Goal: Task Accomplishment & Management: Manage account settings

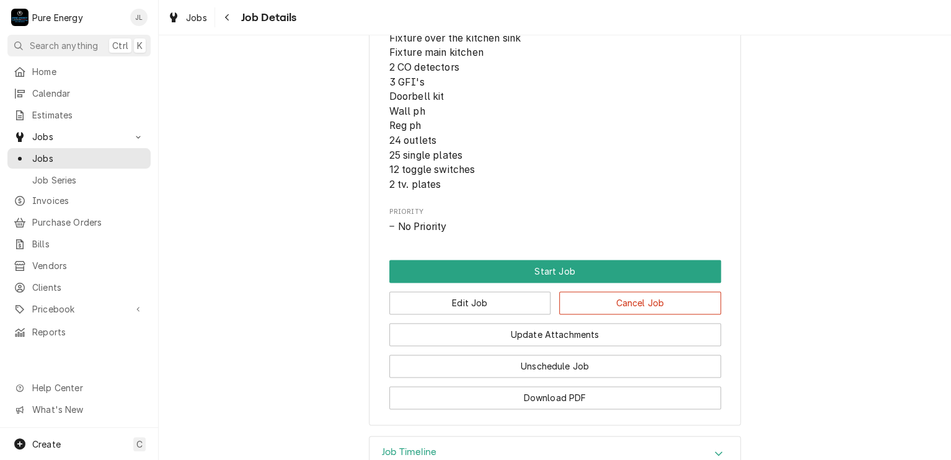
scroll to position [744, 0]
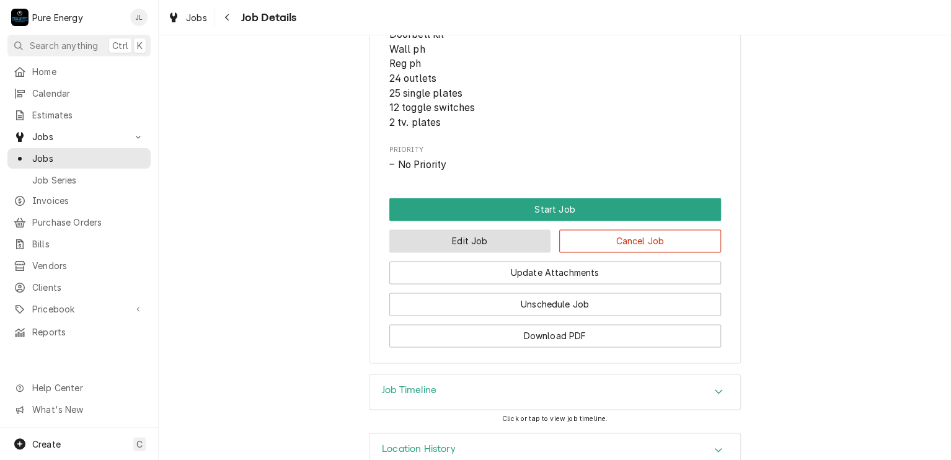
click at [488, 246] on button "Edit Job" at bounding box center [470, 240] width 162 height 23
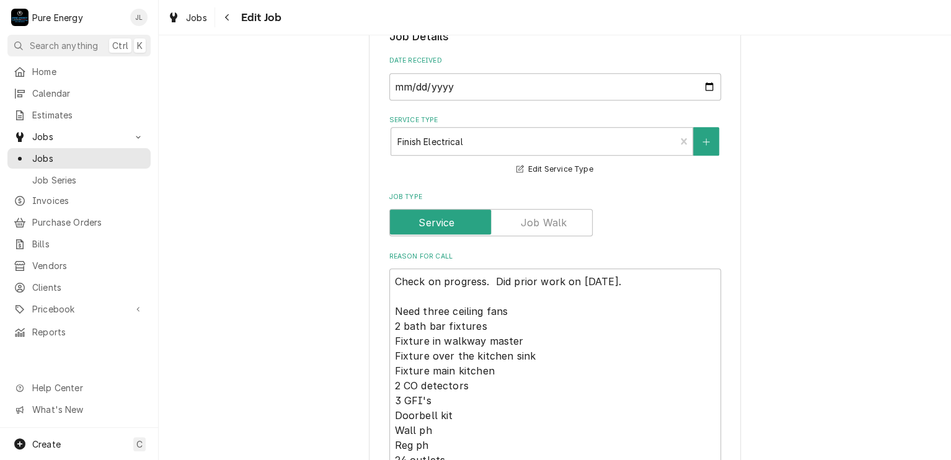
scroll to position [372, 0]
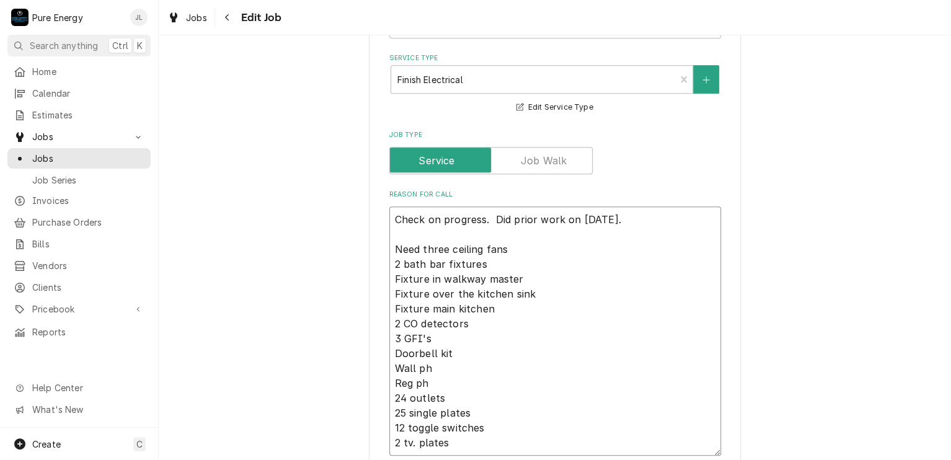
click at [392, 218] on textarea "Check on progress. Did prior work on Aug 6th. Need three ceiling fans 2 bath ba…" at bounding box center [555, 330] width 332 height 249
type textarea "x"
type textarea "GCheck on progress. Did prior work on Aug 6th. Need three ceiling fans 2 bath b…"
type textarea "x"
type textarea "GuCheck on progress. Did prior work on Aug 6th. Need three ceiling fans 2 bath …"
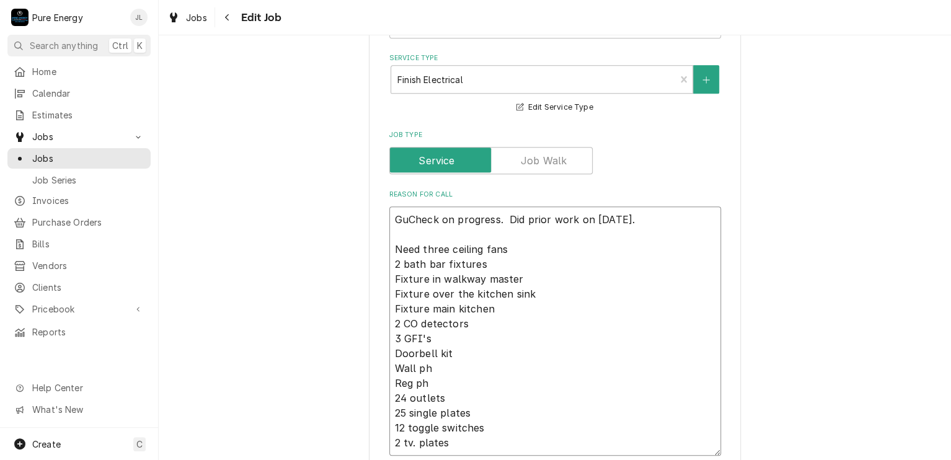
type textarea "x"
type textarea "GuyCheck on progress. Did prior work on Aug 6th. Need three ceiling fans 2 bath…"
type textarea "x"
type textarea "GuysCheck on progress. Did prior work on Aug 6th. Need three ceiling fans 2 bat…"
type textarea "x"
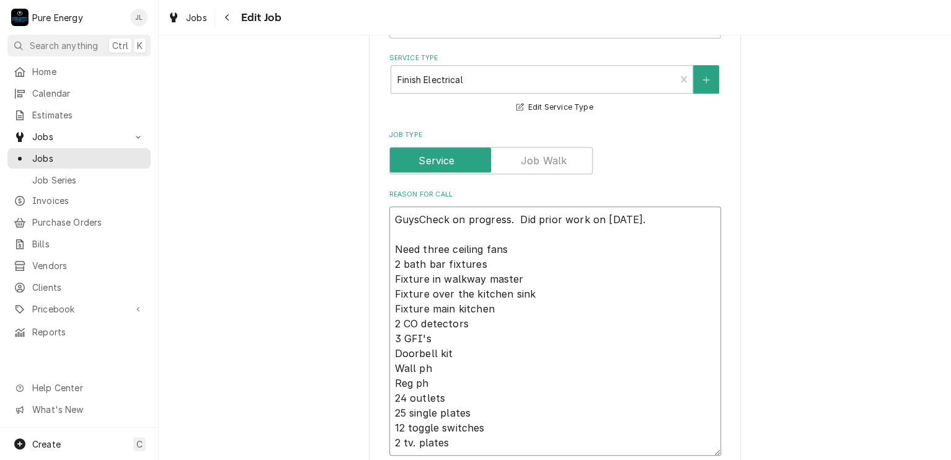
type textarea "Guys Check on progress. Did prior work on Aug 6th. Need three ceiling fans 2 ba…"
type textarea "x"
type textarea "Guys wCheck on progress. Did prior work on Aug 6th. Need three ceiling fans 2 b…"
type textarea "x"
type textarea "Guys weCheck on progress. Did prior work on Aug 6th. Need three ceiling fans 2 …"
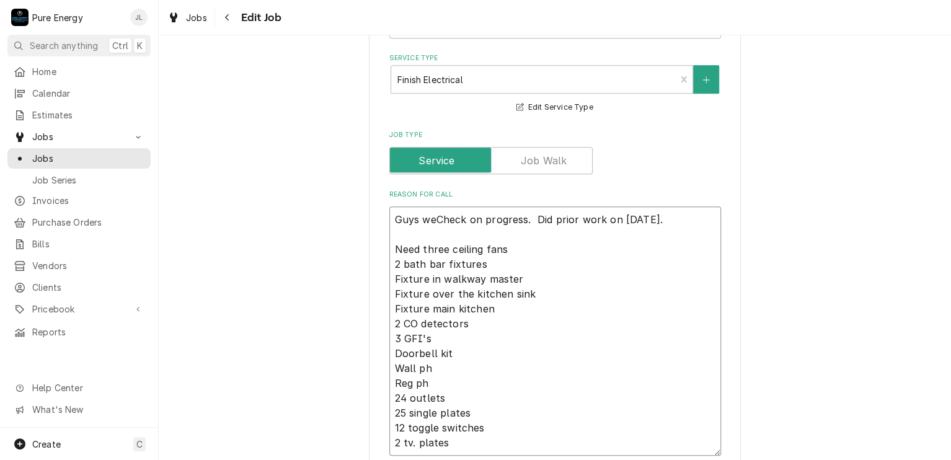
type textarea "x"
type textarea "Guys werCheck on progress. Did prior work on Aug 6th. Need three ceiling fans 2…"
type textarea "x"
type textarea "Guys wereCheck on progress. Did prior work on Aug 6th. Need three ceiling fans …"
type textarea "x"
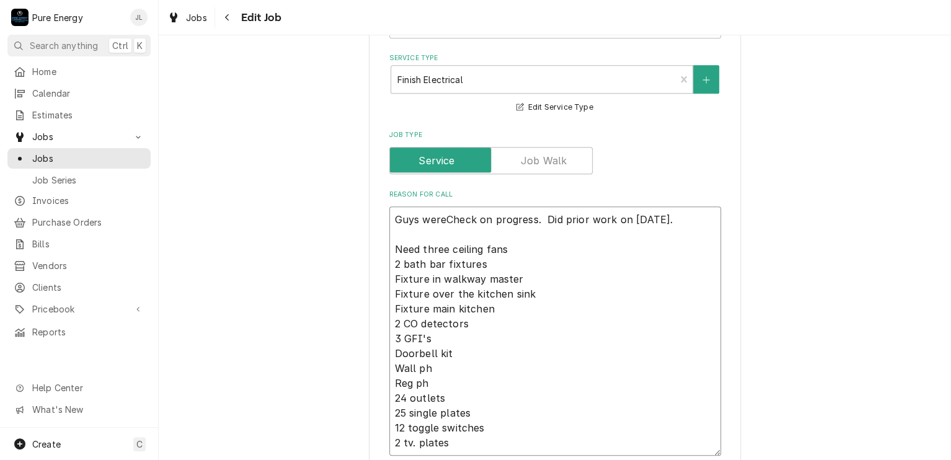
type textarea "Guys were Check on progress. Did prior work on Aug 6th. Need three ceiling fans…"
type textarea "x"
type textarea "Guys were oCheck on progress. Did prior work on Aug 6th. Need three ceiling fan…"
type textarea "x"
type textarea "Guys were o Check on progress. Did prior work on Aug 6th. Need three ceiling fa…"
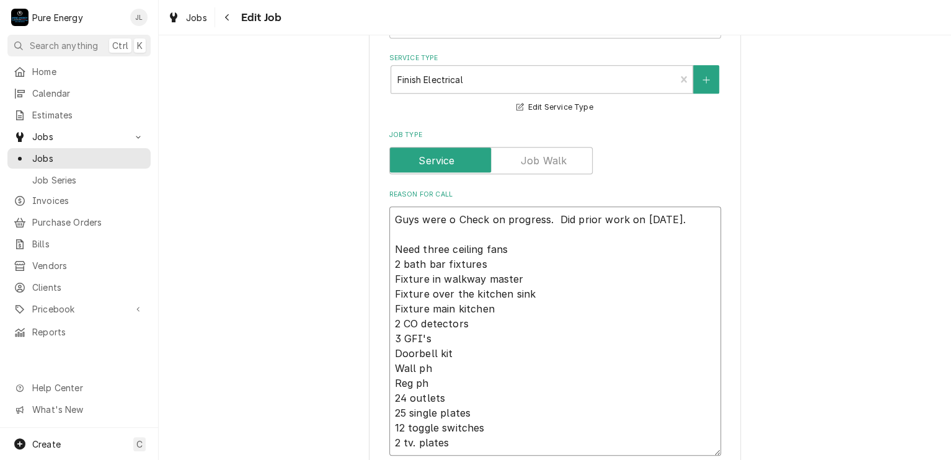
type textarea "x"
type textarea "Guys were o nCheck on progress. Did prior work on Aug 6th. Need three ceiling f…"
type textarea "x"
type textarea "Guys were o Check on progress. Did prior work on Aug 6th. Need three ceiling fa…"
type textarea "x"
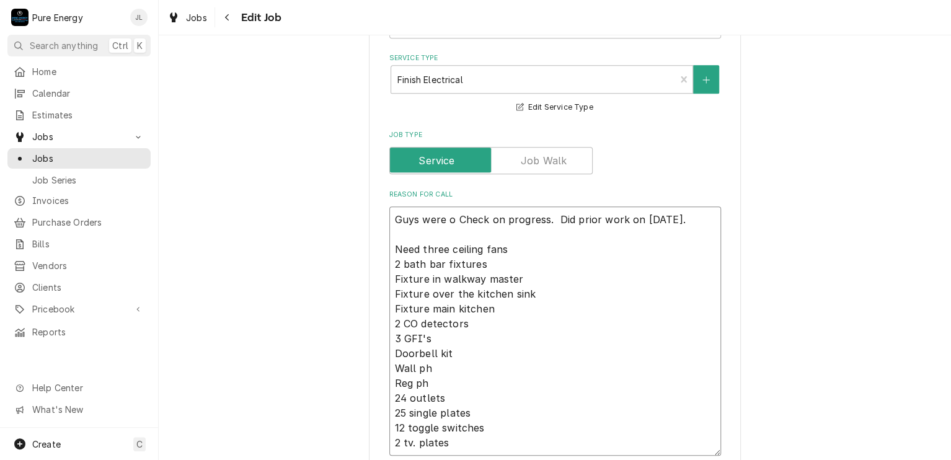
type textarea "Guys were oCheck on progress. Did prior work on Aug 6th. Need three ceiling fan…"
type textarea "x"
type textarea "Guys were Check on progress. Did prior work on Aug 6th. Need three ceiling fans…"
type textarea "x"
type textarea "Guys were aCheck on progress. Did prior work on Aug 6th. Need three ceiling fan…"
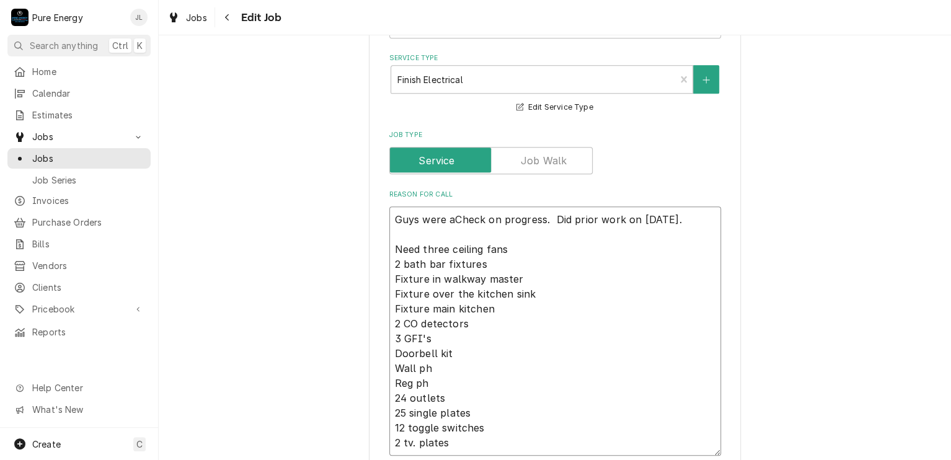
type textarea "x"
type textarea "Guys were atCheck on progress. Did prior work on Aug 6th. Need three ceiling fa…"
type textarea "x"
type textarea "Guys were at Check on progress. Did prior work on Aug 6th. Need three ceiling f…"
type textarea "x"
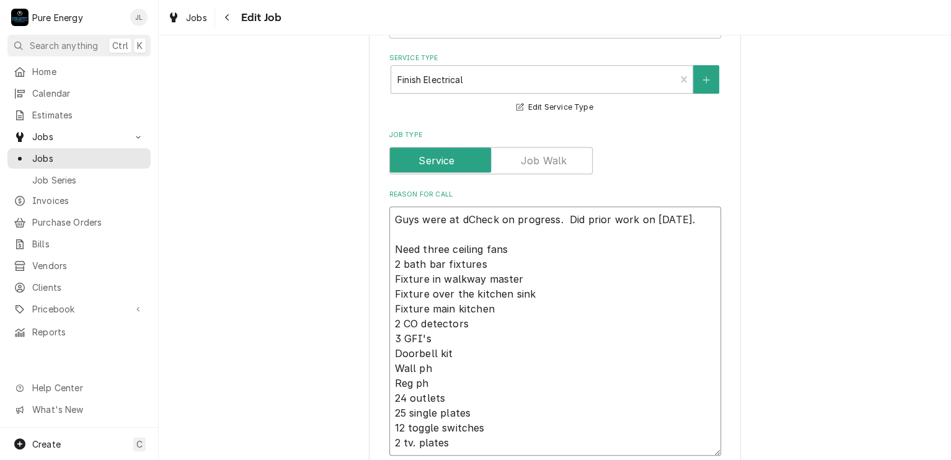
type textarea "Guys were at diCheck on progress. Did prior work on Aug 6th. Need three ceiling…"
type textarea "x"
type textarea "Guys were at difCheck on progress. Did prior work on Aug 6th. Need three ceilin…"
type textarea "x"
type textarea "Guys were at diffCheck on progress. Did prior work on Aug 6th. Need three ceili…"
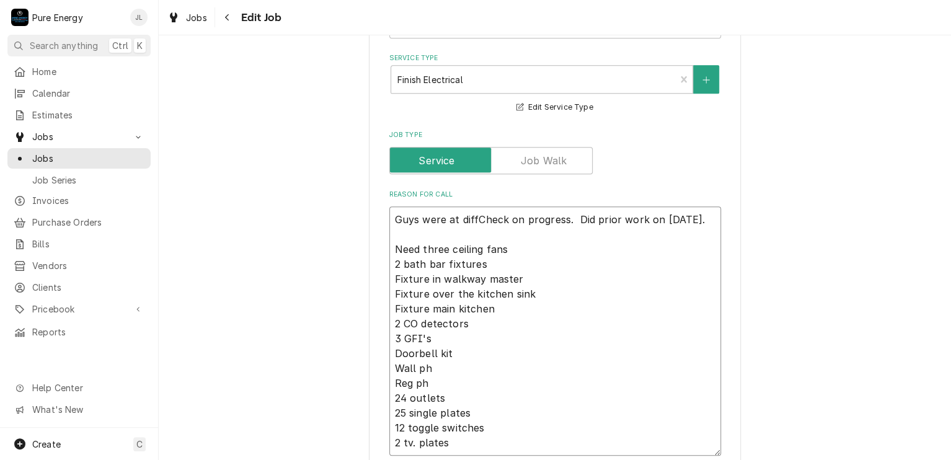
type textarea "x"
type textarea "Guys were at diffeCheck on progress. Did prior work on Aug 6th. Need three ceil…"
type textarea "x"
type textarea "Guys were at differCheck on progress. Did prior work on Aug 6th. Need three cei…"
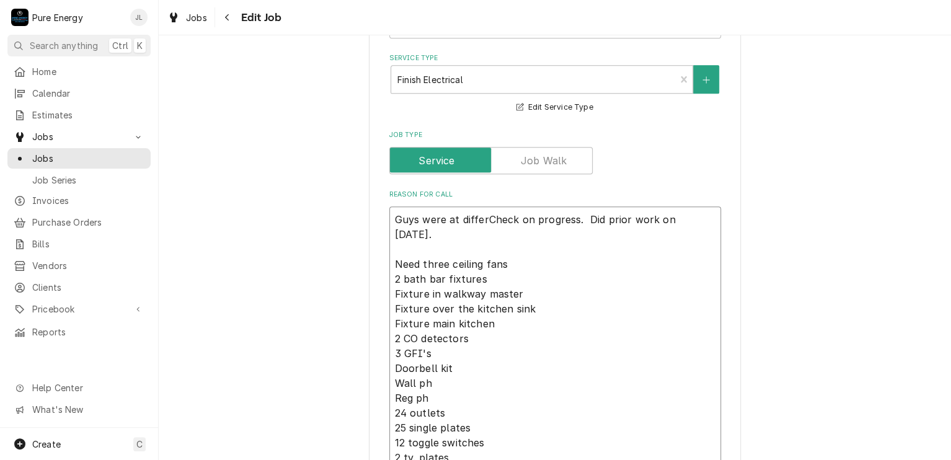
type textarea "x"
type textarea "Guys were at differeCheck on progress. Did prior work on Aug 6th. Need three ce…"
type textarea "x"
type textarea "Guys were at differenCheck on progress. Did prior work on Aug 6th. Need three c…"
type textarea "x"
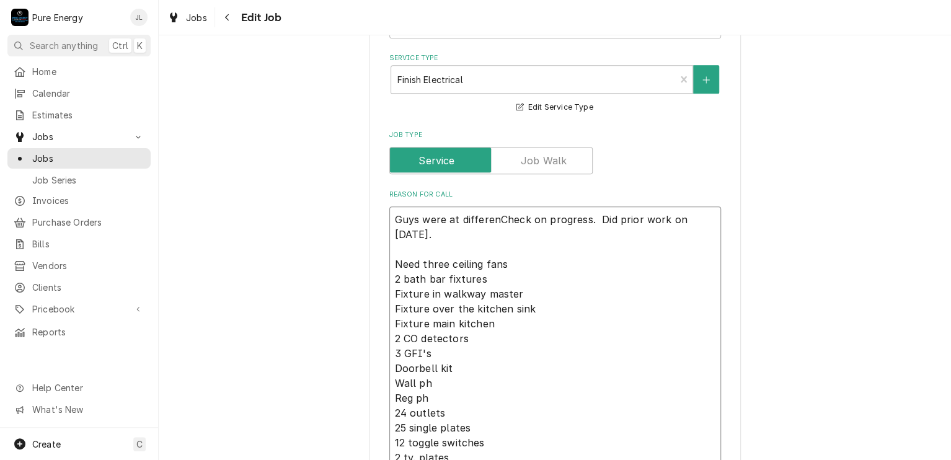
type textarea "Guys were at differentCheck on progress. Did prior work on Aug 6th. Need three …"
type textarea "x"
type textarea "Guys were at different Check on progress. Did prior work on Aug 6th. Need three…"
type textarea "x"
type textarea "Guys were at different pCheck on progress. Did prior work on Aug 6th. Need thre…"
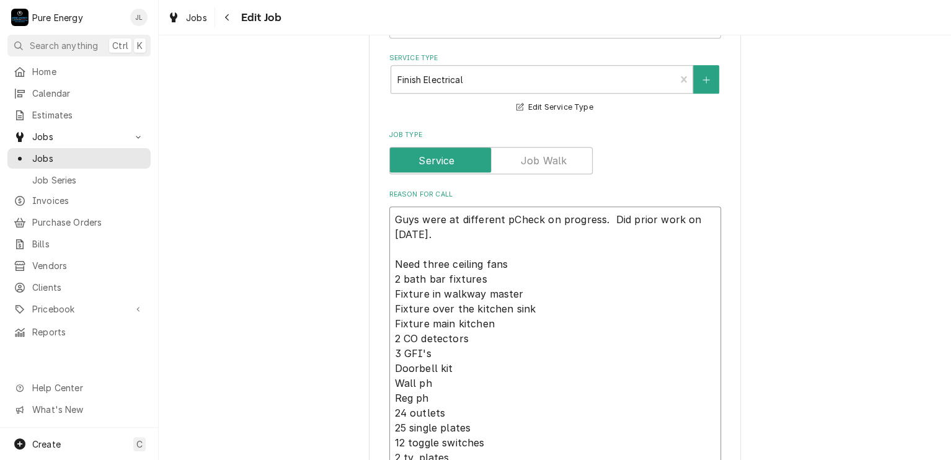
type textarea "x"
type textarea "Guys were at different plCheck on progress. Did prior work on Aug 6th. Need thr…"
type textarea "x"
type textarea "Guys were at different plaCheck on progress. Did prior work on Aug 6th. Need th…"
type textarea "x"
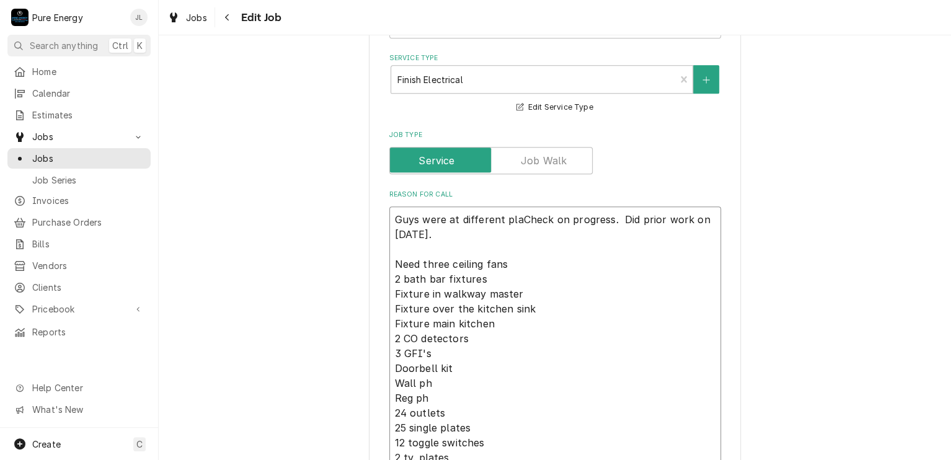
type textarea "Guys were at different placCheck on progress. Did prior work on Aug 6th. Need t…"
type textarea "x"
type textarea "Guys were at different placeCheck on progress. Did prior work on Aug 6th. Need …"
type textarea "x"
type textarea "Guys were at different place Check on progress. Did prior work on Aug 6th. Need…"
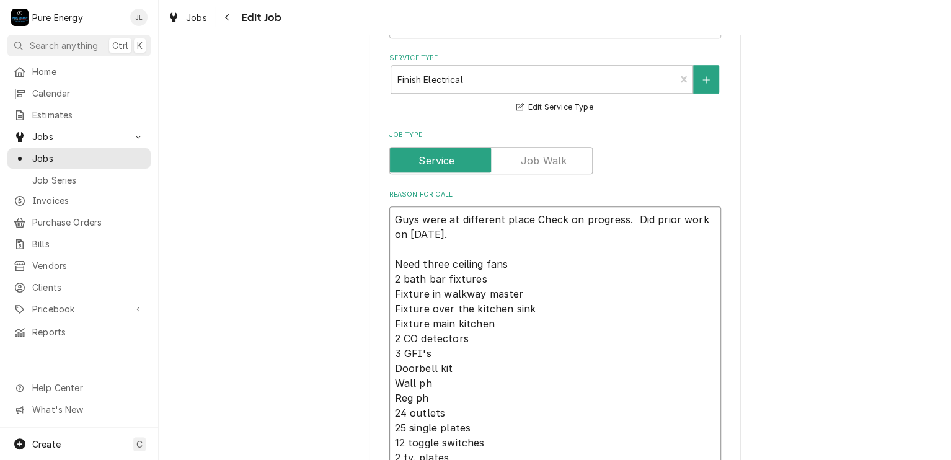
type textarea "x"
type textarea "Guys were at different place aCheck on progress. Did prior work on Aug 6th. Nee…"
type textarea "x"
type textarea "Guys were at different place atCheck on progress. Did prior work on Aug 6th. Ne…"
type textarea "x"
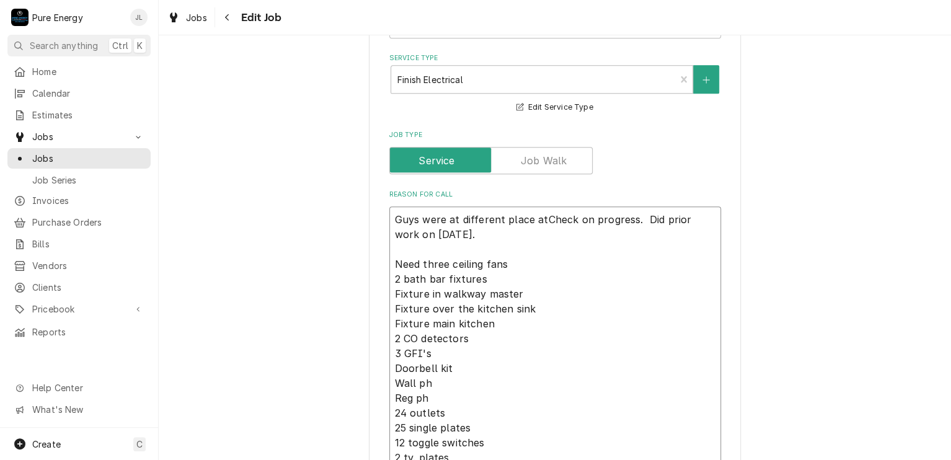
type textarea "Guys were at different place at Check on progress. Did prior work on Aug 6th. N…"
type textarea "x"
type textarea "Guys were at different place at MCheck on progress. Did prior work on Aug 6th. …"
type textarea "x"
type textarea "Guys were at different place at MuCheck on progress. Did prior work on Aug 6th.…"
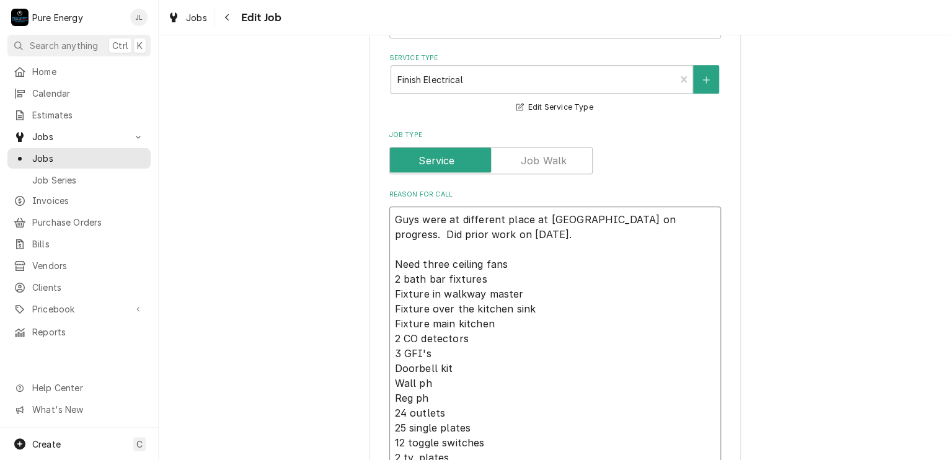
type textarea "x"
type textarea "Guys were at different place at MusCheck on progress. Did prior work on Aug 6th…"
type textarea "x"
type textarea "Guys were at different place at MussCheck on progress. Did prior work on Aug 6t…"
type textarea "x"
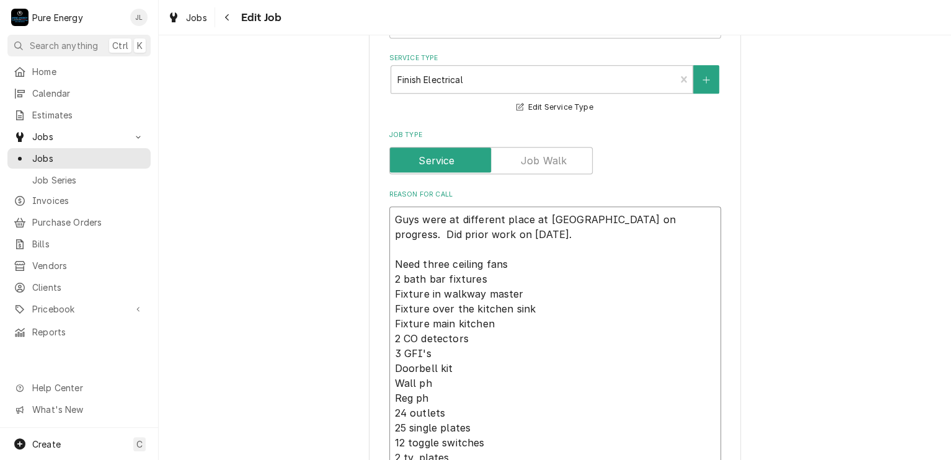
type textarea "Guys were at different place at MusseCheck on progress. Did prior work on Aug 6…"
type textarea "x"
type textarea "Guys were at different place at MusselCheck on progress. Did prior work on Aug …"
type textarea "x"
type textarea "Guys were at different place at MusselmCheck on progress. Did prior work on Aug…"
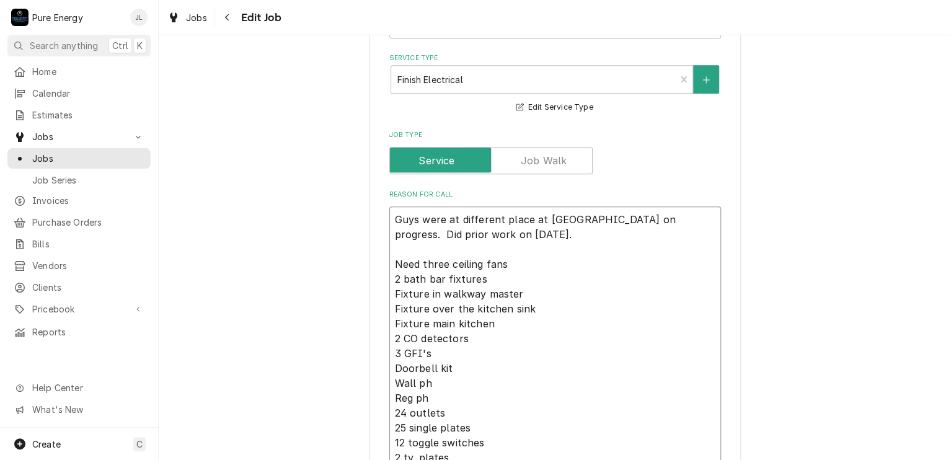
type textarea "x"
type textarea "Guys were at different place at MusselmaCheck on progress. Did prior work on Au…"
type textarea "x"
type textarea "Guys were at different place at Musselman Check on progress. Did prior work on …"
type textarea "x"
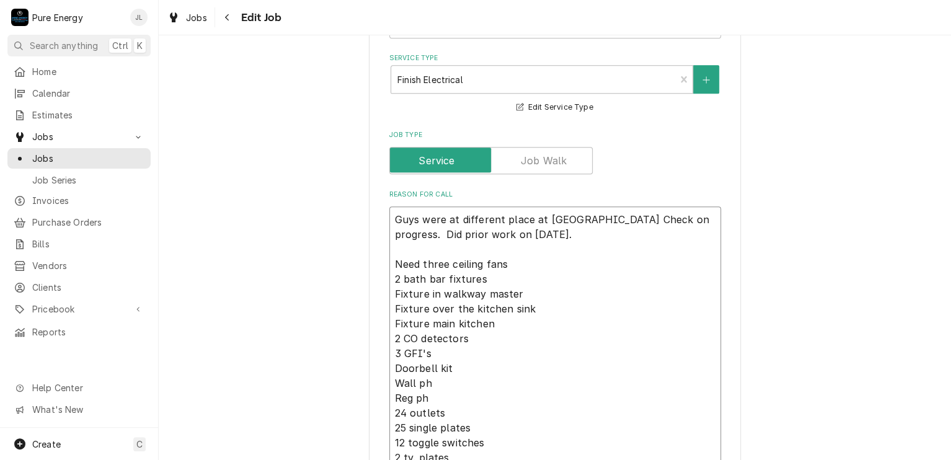
type textarea "Guys were at different place at Musselman oCheck on progress. Did prior work on…"
type textarea "x"
type textarea "Guys were at different place at Musselman onCheck on progress. Did prior work o…"
type textarea "x"
type textarea "Guys were at different place at Musselman on Check on progress. Did prior work …"
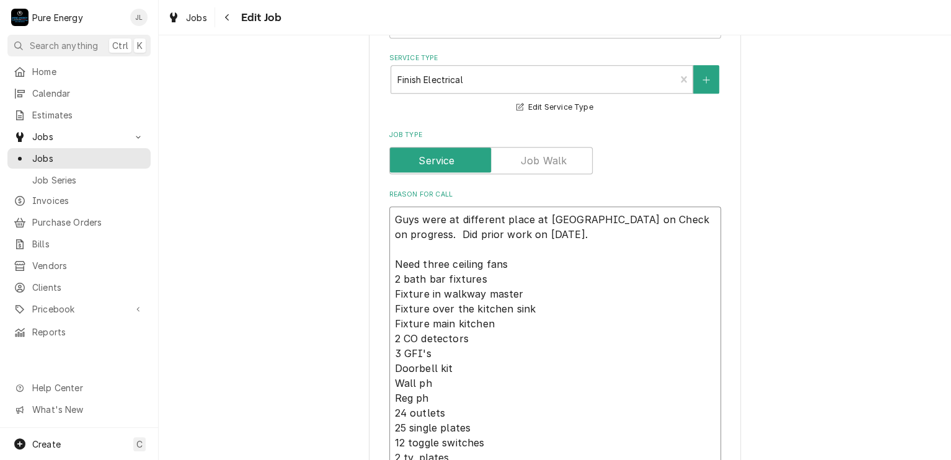
type textarea "x"
type textarea "Guys were at different place at Musselman on MCheck on progress. Did prior work…"
type textarea "x"
type textarea "Guys were at different place at Musselman on MoCheck on progress. Did prior wor…"
type textarea "x"
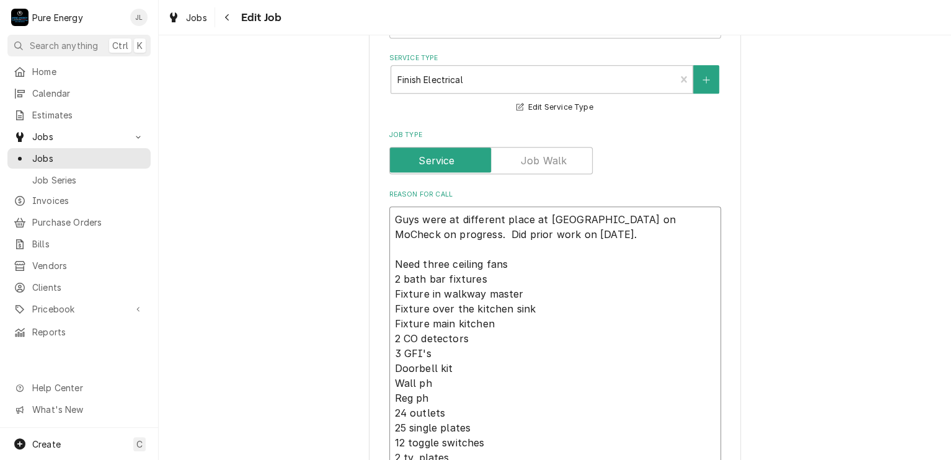
type textarea "Guys were at different place at Musselman on MonCheck on progress. Did prior wo…"
type textarea "x"
type textarea "Guys were at different place at Musselman on Mon Check on progress. Did prior w…"
type textarea "x"
type textarea "Guys were at different place at Musselman on Mon Check on progress. Did prior w…"
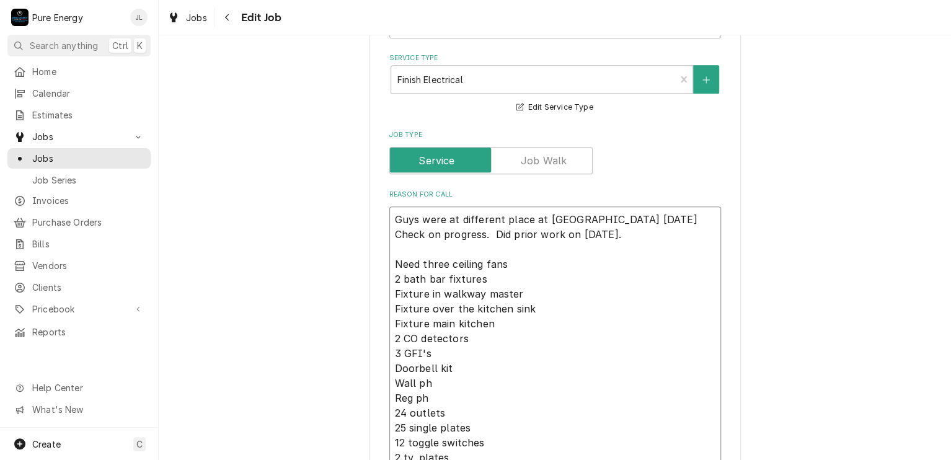
click at [691, 223] on textarea "Guys were at different place at Musselman on Mon Check on progress. Did prior w…" at bounding box center [555, 338] width 332 height 264
click at [636, 222] on textarea "Guys were at different place at Musselman on Mon Check on progress. Did prior w…" at bounding box center [555, 338] width 332 height 264
type textarea "x"
type textarea "Guys were at different place at Musselman on Mon Check on progress. Did prior w…"
type textarea "x"
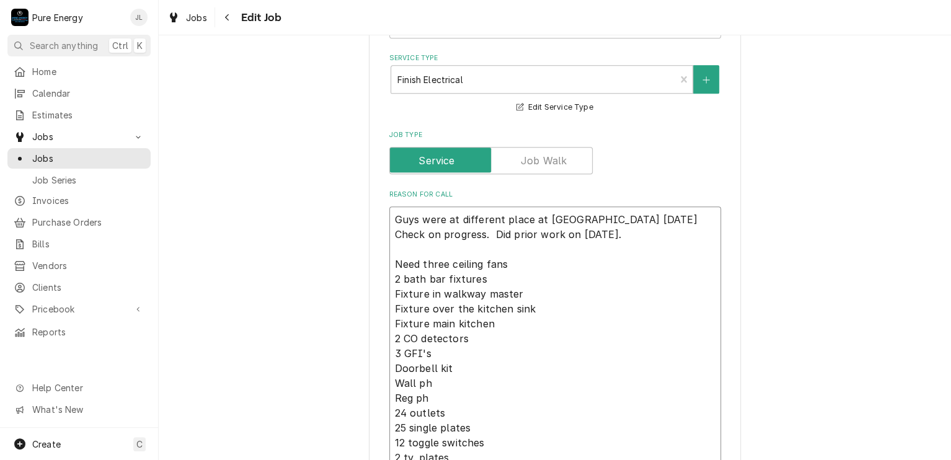
type textarea "Guys were at different place at Musselman on Mon A Check on progress. Did prior…"
type textarea "x"
type textarea "Guys were at different place at Musselman on Mon Au Check on progress. Did prio…"
type textarea "x"
type textarea "Guys were at different place at Musselman on Mon Aug Check on progress. Did pri…"
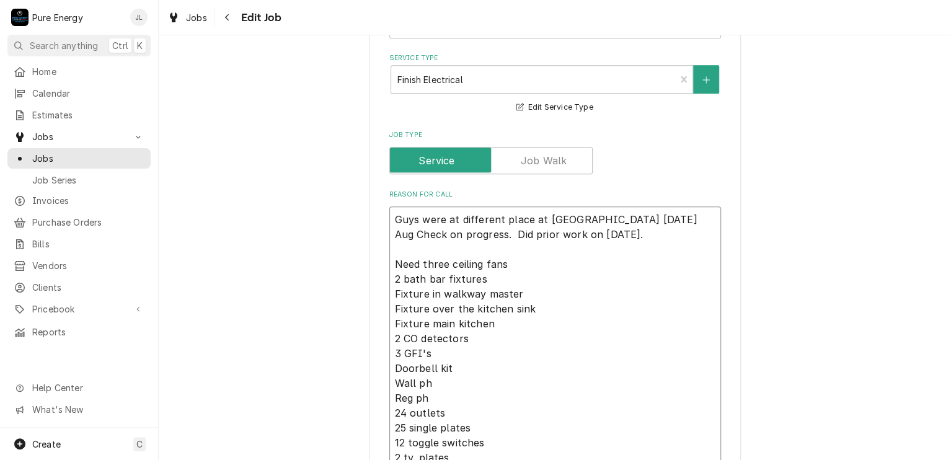
type textarea "x"
type textarea "Guys were at different place at Musselman on Mon Aug Check on progress. Did pri…"
type textarea "x"
type textarea "Guys were at different place at Musselman on Mon Aug 2 Check on progress. Did p…"
type textarea "x"
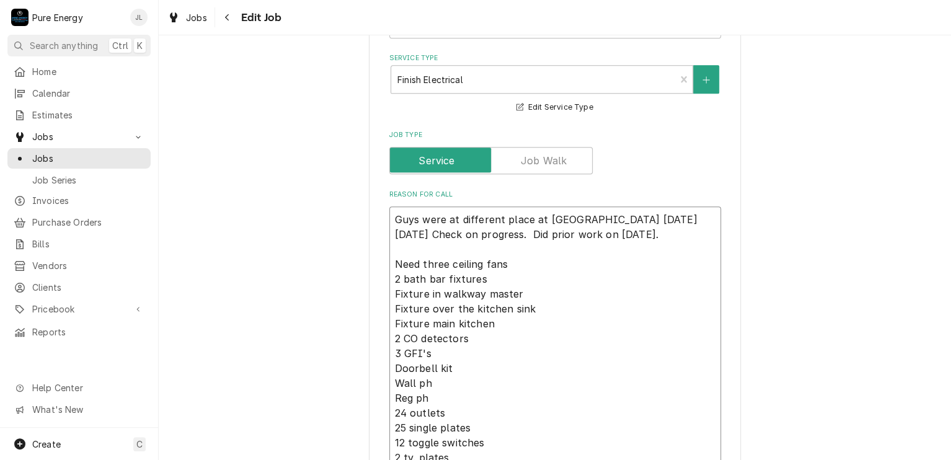
type textarea "Guys were at different place at Musselman on Mon Aug 29 Check on progress. Did …"
type textarea "x"
type textarea "Guys were at different place at Musselman on Mon Aug 29t Check on progress. Did…"
type textarea "x"
type textarea "Guys were at different place at Musselman on Mon Aug 29t Check on progress. Did…"
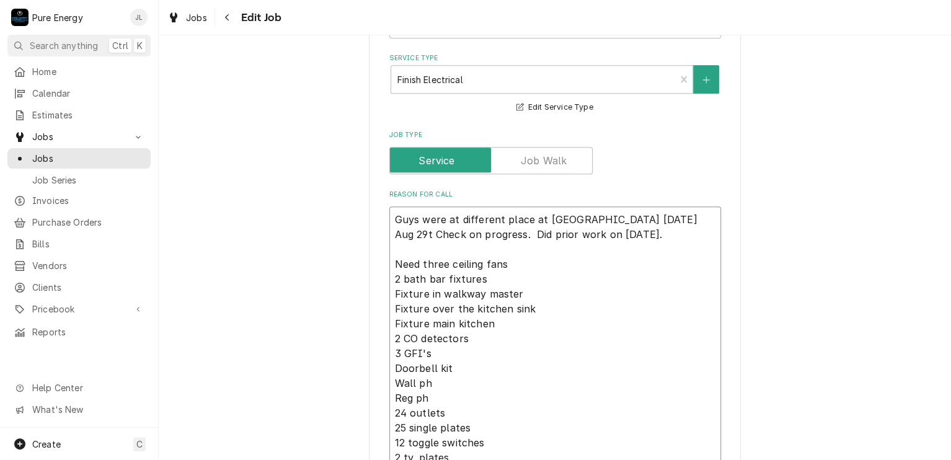
drag, startPoint x: 672, startPoint y: 314, endPoint x: 674, endPoint y: 293, distance: 21.2
click at [672, 314] on textarea "Guys were at different place at Musselman on Mon Aug 29t Check on progress. Did…" at bounding box center [555, 338] width 332 height 264
click at [674, 217] on textarea "Guys were at different place at Musselman on Mon Aug 29t Check on progress. Did…" at bounding box center [555, 338] width 332 height 264
type textarea "x"
type textarea "Guys were at different place at Musselman on Mon Aug 2t Check on progress. Did …"
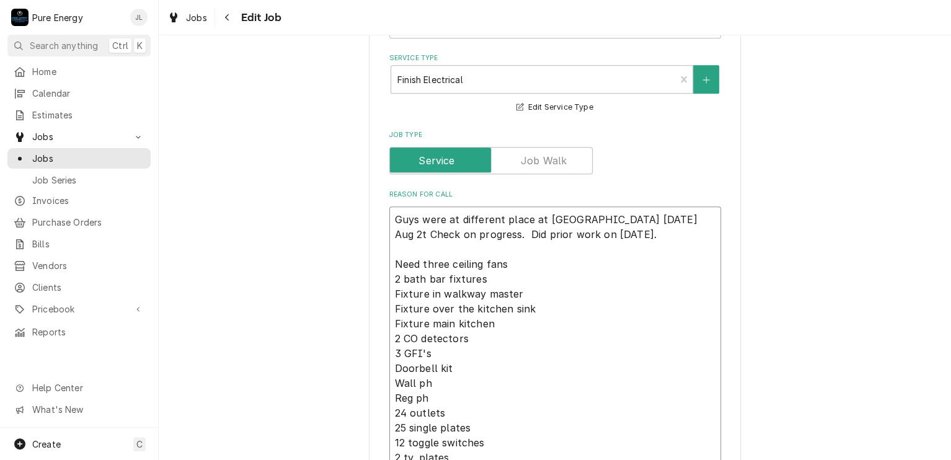
drag, startPoint x: 672, startPoint y: 216, endPoint x: 661, endPoint y: 263, distance: 48.9
click at [672, 220] on textarea "Guys were at different place at Musselman on Mon Aug 2t Check on progress. Did …" at bounding box center [555, 338] width 332 height 264
type textarea "x"
type textarea "Guys were at different place at Musselman on Mon Aug 2th Check on progress. Did…"
type textarea "x"
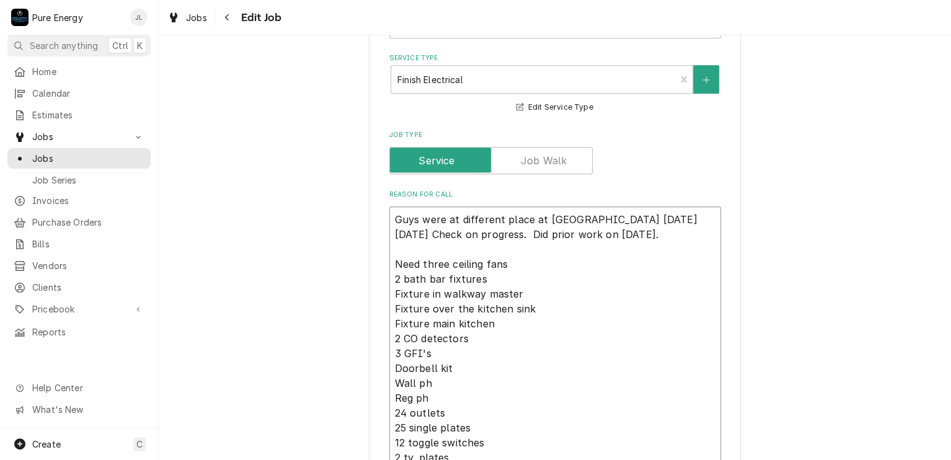
type textarea "Guys were at different place at Musselman on Mon Aug 2t Check on progress. Did …"
type textarea "x"
type textarea "Guys were at different place at Musselman on Mon Aug 2 Check on progress. Did p…"
type textarea "x"
type textarea "Guys were at different place at Musselman on Mon Aug 25 Check on progress. Did …"
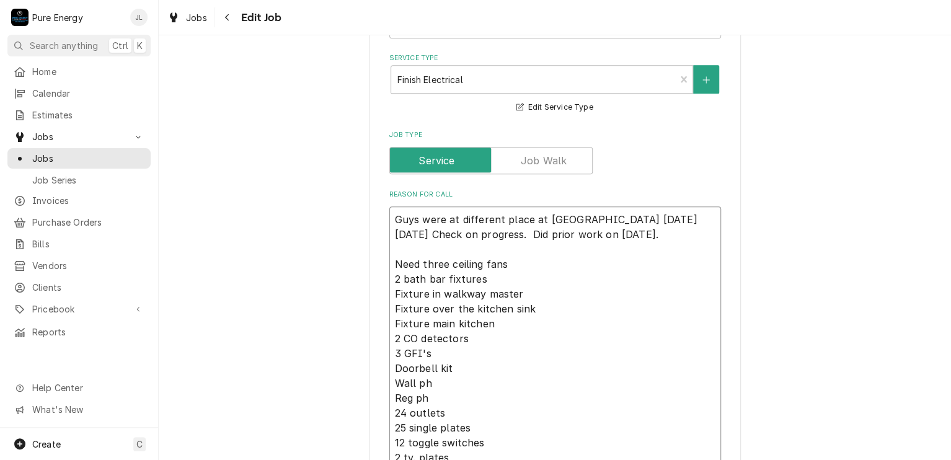
type textarea "x"
type textarea "Guys were at different place at Musselman on Mon Aug 25t Check on progress. Did…"
type textarea "x"
type textarea "Guys were at different place at Musselman on Mon Aug 25th Check on progress. Di…"
type textarea "x"
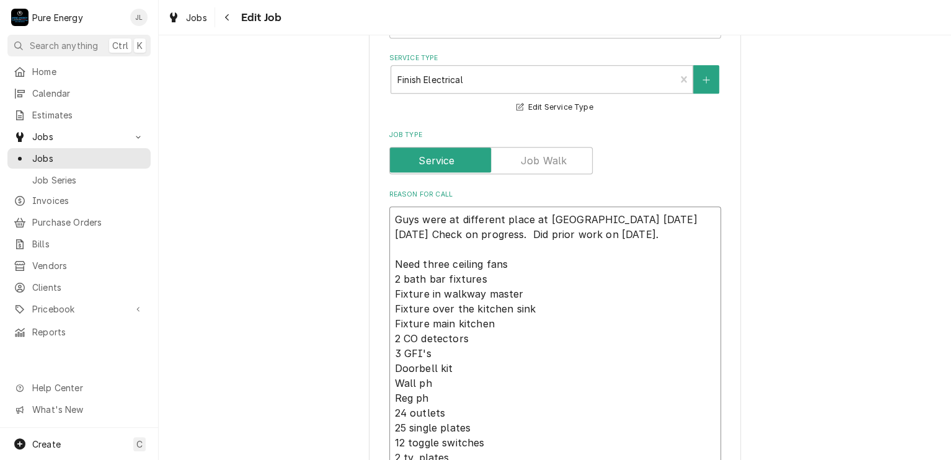
type textarea "Guys were at different place at Musselman on Mon Aug 25th, Check on progress. D…"
type textarea "x"
type textarea "Guys were at different place at Musselman on Mon Aug 25th, Check on progress. D…"
type textarea "x"
type textarea "Guys were at different place at Musselman on Mon Aug 25th, l Check on progress.…"
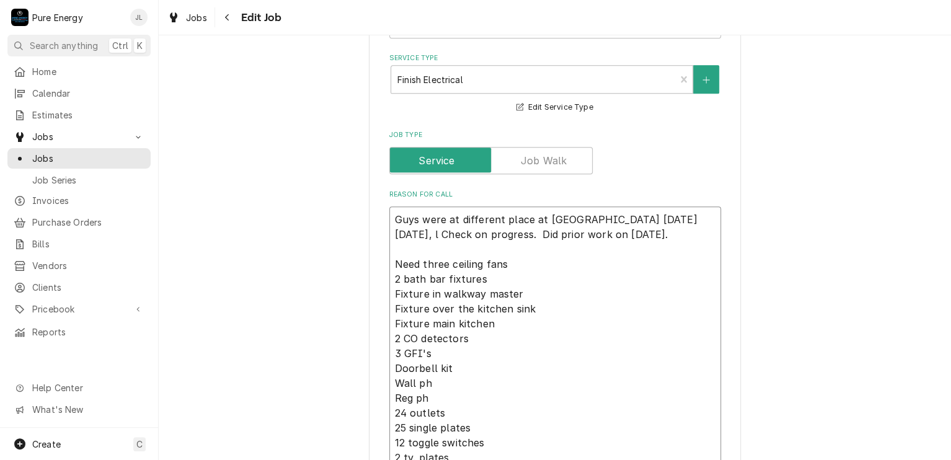
type textarea "x"
type textarea "Guys were at different place at Musselman on Mon Aug 25th, lo Check on progress…"
type textarea "x"
type textarea "Guys were at different place at Musselman on Mon Aug 25th, loo Check on progres…"
type textarea "x"
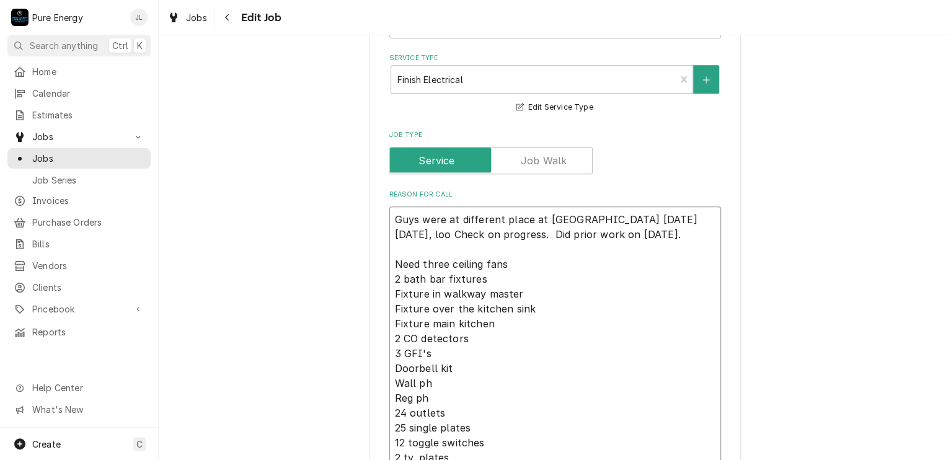
type textarea "Guys were at different place at Musselman on Mon Aug 25th, look Check on progre…"
type textarea "x"
type textarea "Guys were at different place at Musselman on Mon Aug 25th, looke Check on progr…"
type textarea "x"
type textarea "Guys were at different place at Musselman on Mon Aug 25th, looked Check on prog…"
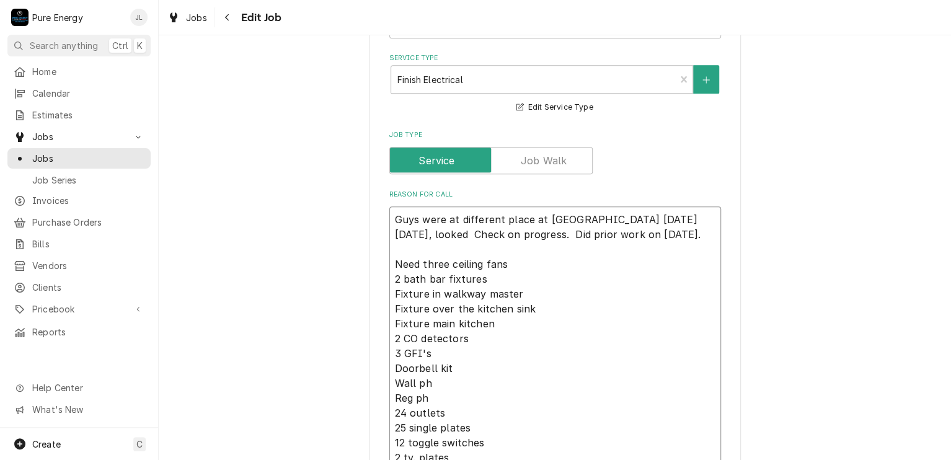
type textarea "x"
type textarea "Guys were at different place at Musselman on Mon Aug 25th, looked t Check on pr…"
type textarea "x"
type textarea "Guys were at different place at Musselman on Mon Aug 25th, looked th Check on p…"
type textarea "x"
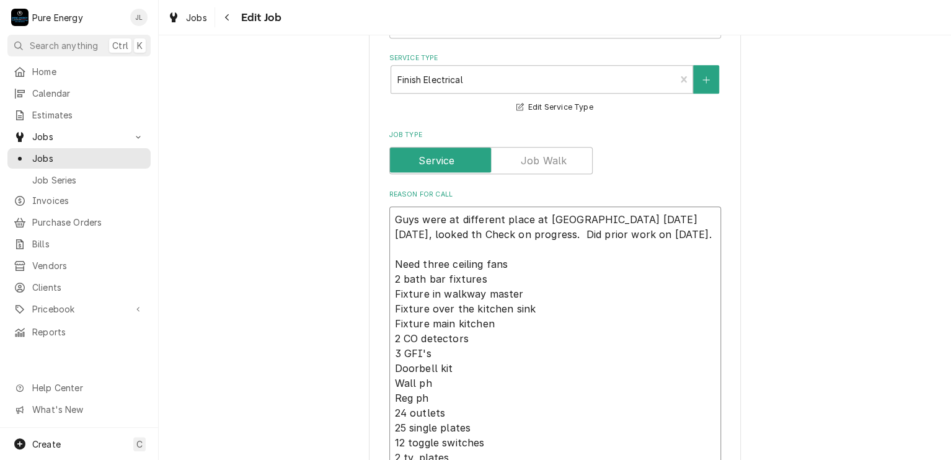
type textarea "Guys were at different place at Musselman on Mon Aug 25th, looked thr Check on …"
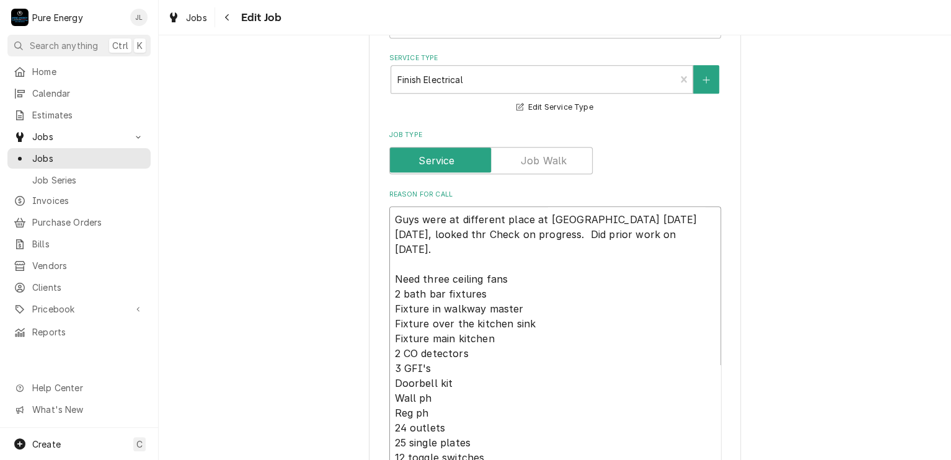
type textarea "x"
type textarea "Guys were at different place at Musselman on Mon Aug 25th, looked thro Check on…"
type textarea "x"
type textarea "Guys were at different place at Musselman on Mon Aug 25th, looked throu Check o…"
type textarea "x"
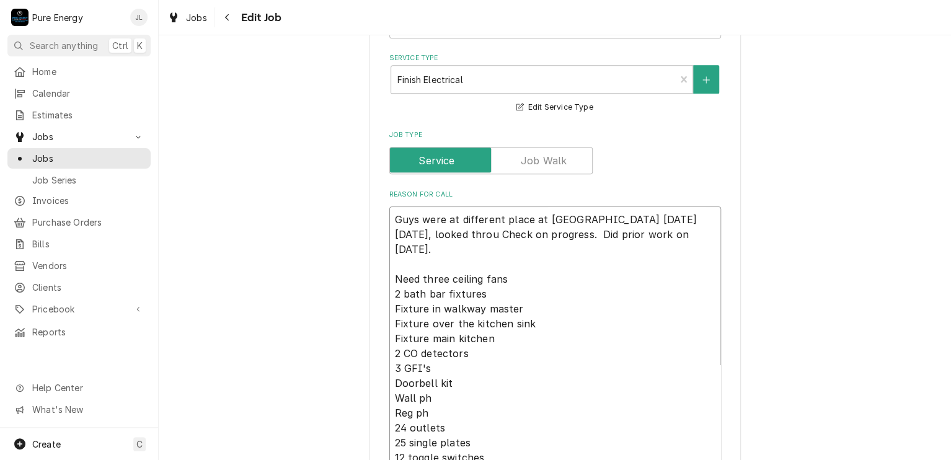
type textarea "Guys were at different place at Musselman on Mon Aug 25th, looked throug Check …"
type textarea "x"
type textarea "Guys were at different place at Musselman on Mon Aug 25th, looked through Check…"
type textarea "x"
type textarea "Guys were at different place at Musselman on Mon Aug 25th, looked through Check…"
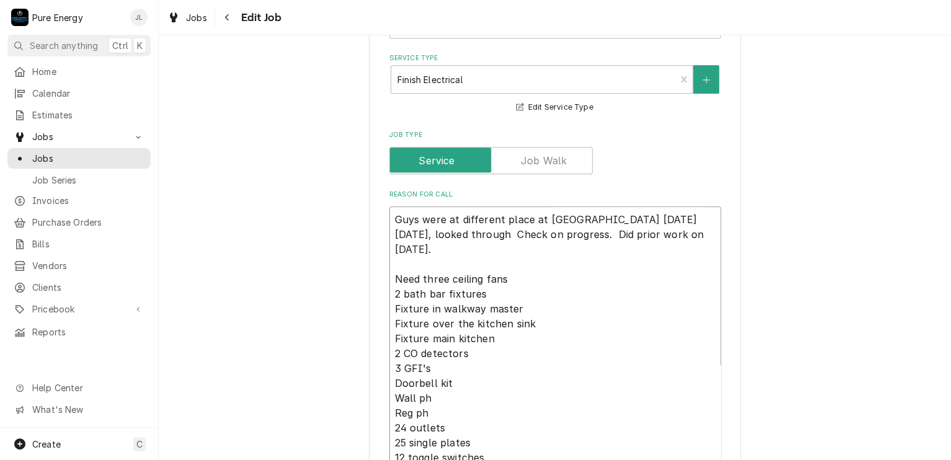
type textarea "x"
type textarea "Guys were at different place at Musselman on Mon Aug 25th, looked through th Ch…"
type textarea "x"
type textarea "Guys were at different place at Musselman on Mon Aug 25th, looked through the C…"
type textarea "x"
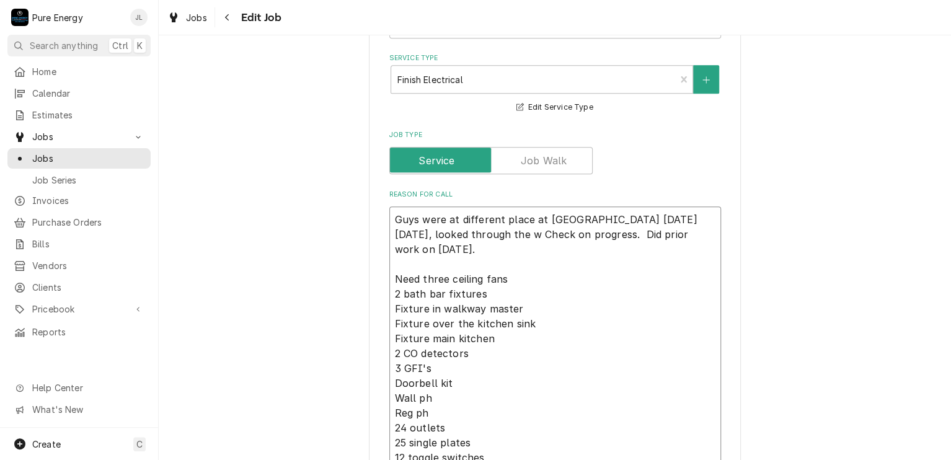
type textarea "Guys were at different place at Musselman on Mon Aug 25th, looked through the w…"
type textarea "x"
type textarea "Guys were at different place at Musselman on Mon Aug 25th, looked through the w…"
type textarea "x"
type textarea "Guys were at different place at Musselman on Mon Aug 25th, looked through the w…"
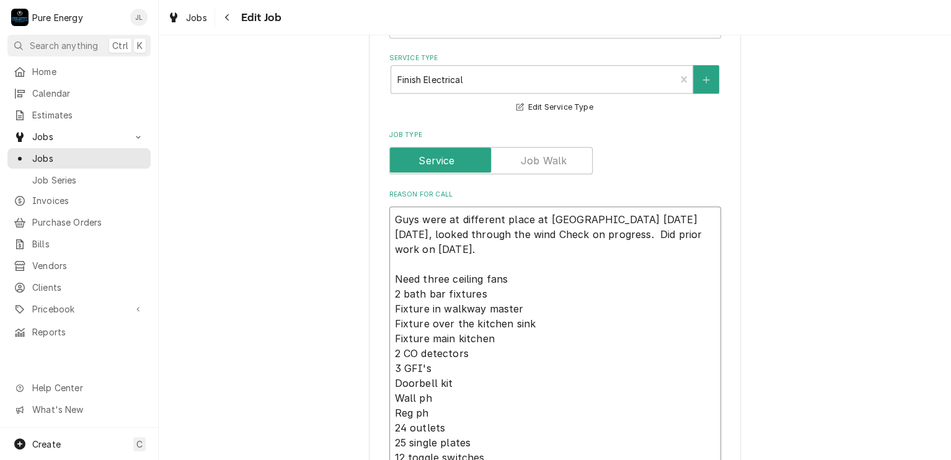
type textarea "x"
type textarea "Guys were at different place at Musselman on Mon Aug 25th, looked through the w…"
type textarea "x"
type textarea "Guys were at different place at Musselman on Mon Aug 25th, looked through the w…"
type textarea "x"
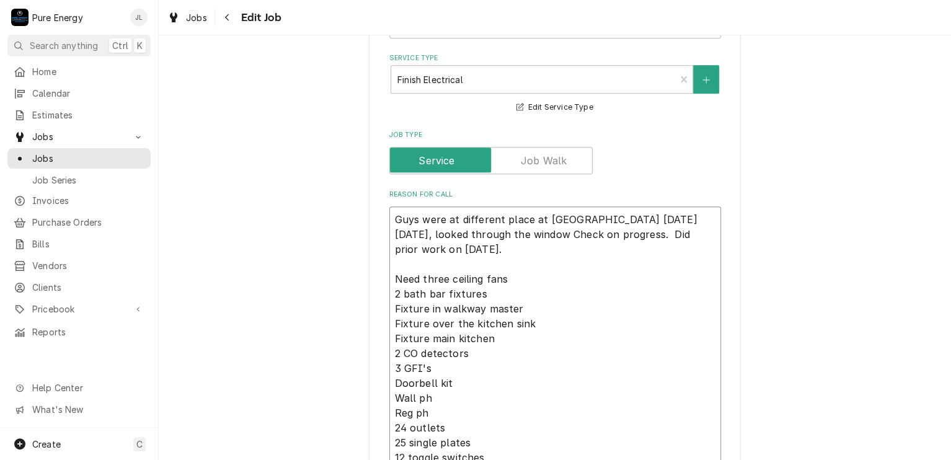
type textarea "Guys were at different place at Musselman on Mon Aug 25th, looked through the w…"
type textarea "x"
type textarea "Guys were at different place at Musselman on Mon Aug 25th, looked through the w…"
type textarea "x"
type textarea "Guys were at different place at Musselman on Mon Aug 25th, looked through the w…"
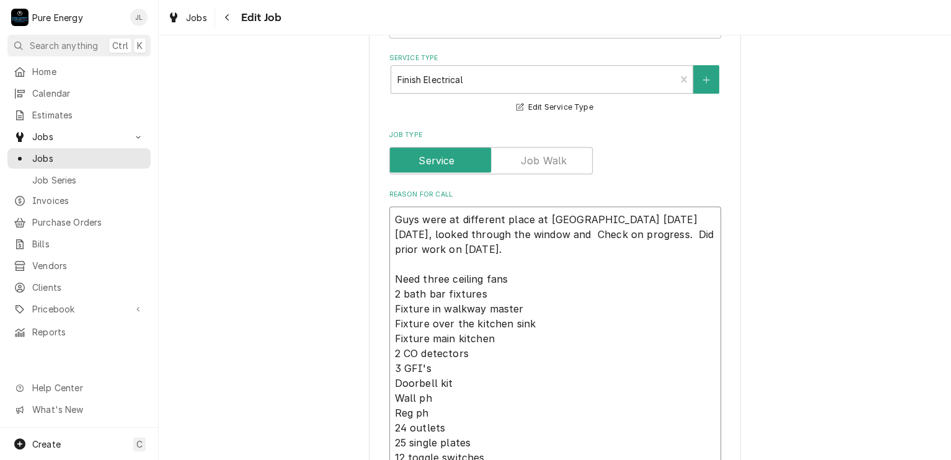
type textarea "x"
type textarea "Guys were at different place at Musselman on Mon Aug 25th, looked through the w…"
type textarea "x"
type textarea "Guys were at different place at Musselman on Mon Aug 25th, looked through the w…"
type textarea "x"
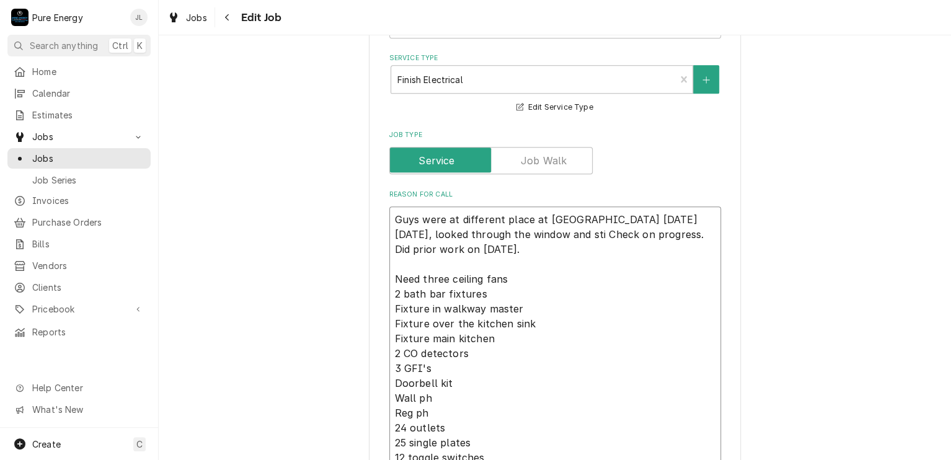
type textarea "Guys were at different place at Musselman on Mon Aug 25th, looked through the w…"
type textarea "x"
type textarea "Guys were at different place at Musselman on Mon Aug 25th, looked through the w…"
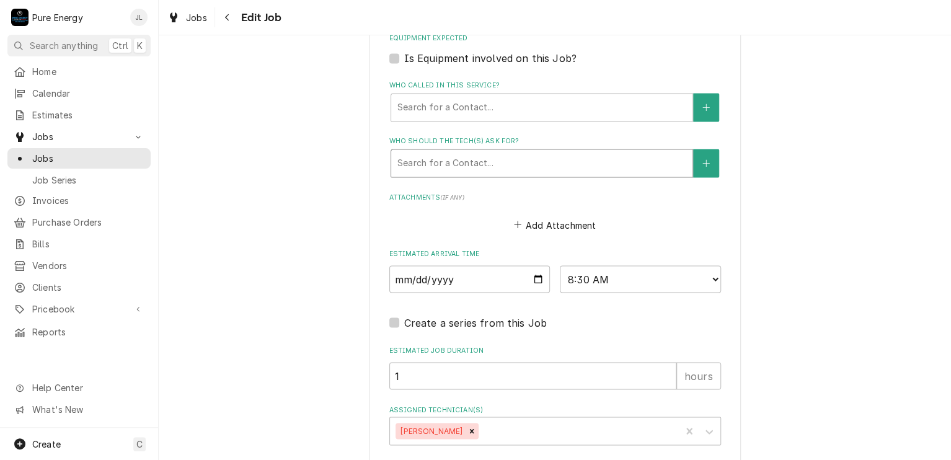
scroll to position [1111, 0]
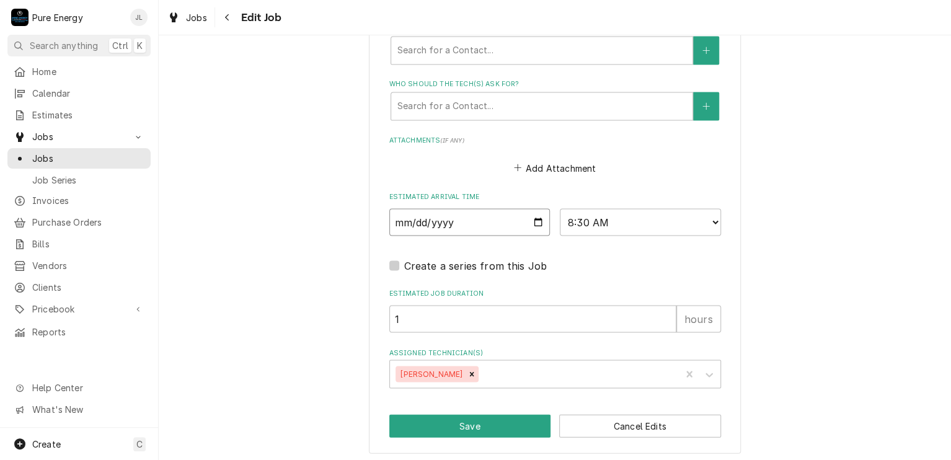
click at [531, 218] on input "2025-09-03" at bounding box center [469, 221] width 161 height 27
click at [511, 421] on button "Save" at bounding box center [470, 425] width 162 height 23
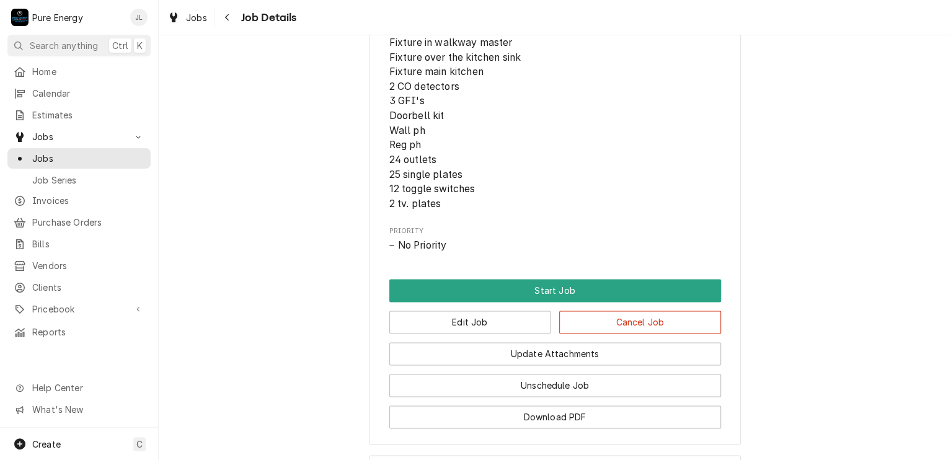
scroll to position [769, 0]
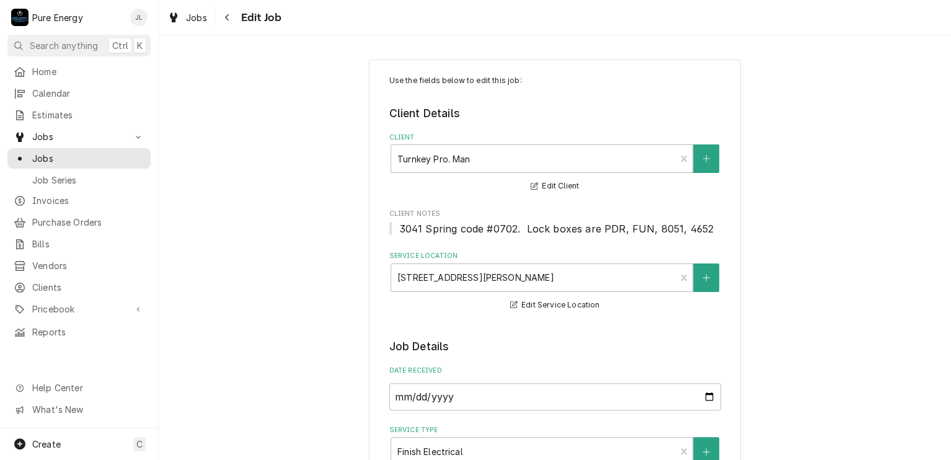
type textarea "x"
click at [79, 68] on span "Home" at bounding box center [88, 71] width 112 height 13
